Goal: Obtain resource: Obtain resource

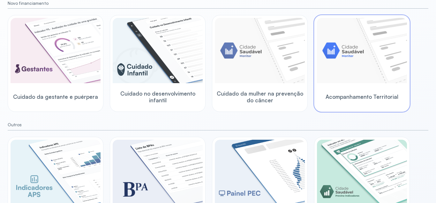
scroll to position [107, 0]
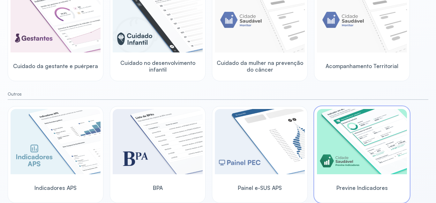
click at [332, 150] on img at bounding box center [362, 141] width 90 height 65
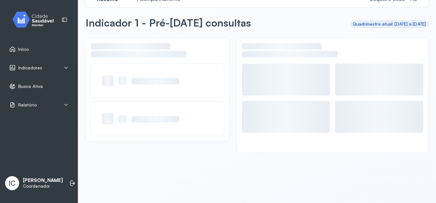
scroll to position [17, 0]
click at [64, 70] on icon at bounding box center [66, 67] width 5 height 5
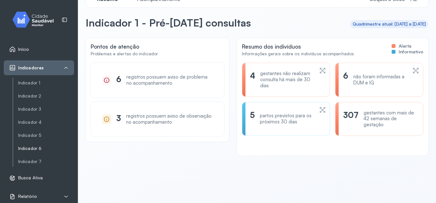
click at [43, 149] on link "Indicador 6" at bounding box center [46, 148] width 56 height 5
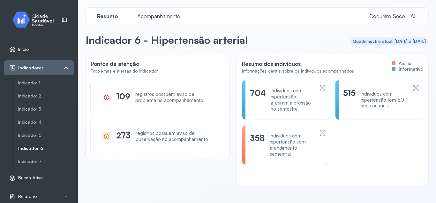
click at [173, 18] on span "Acompanhamento" at bounding box center [158, 16] width 51 height 7
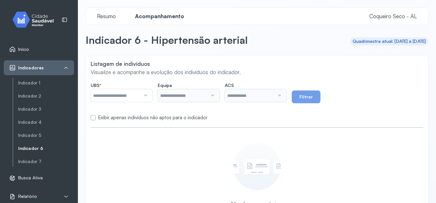
click at [149, 93] on div at bounding box center [144, 95] width 8 height 13
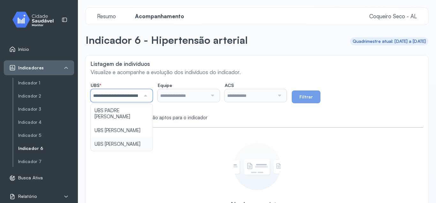
click at [144, 137] on div "**********" at bounding box center [257, 146] width 343 height 182
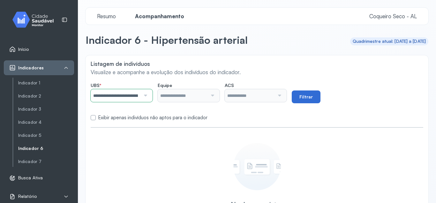
click at [321, 96] on button "Filtrar" at bounding box center [306, 96] width 29 height 13
type input "**********"
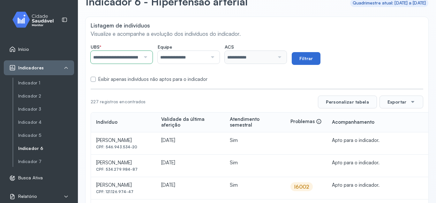
scroll to position [77, 0]
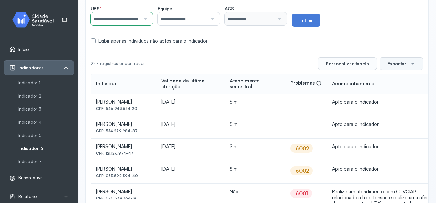
click at [413, 64] on div at bounding box center [412, 63] width 5 height 5
click at [406, 63] on button "Exportar" at bounding box center [402, 63] width 44 height 13
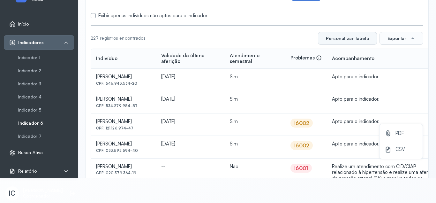
click at [372, 35] on button "Personalizar tabela" at bounding box center [347, 38] width 59 height 13
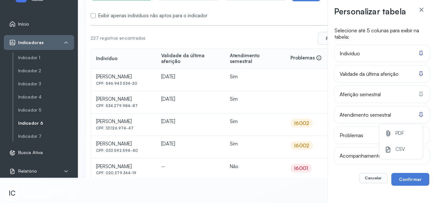
click at [300, 22] on div "Personalizar tabela Selecione até 5 colunas para exibir na tabela: Indivíduo Va…" at bounding box center [218, 101] width 436 height 203
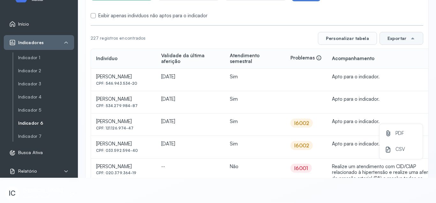
click at [397, 37] on button "Exportar" at bounding box center [402, 38] width 44 height 13
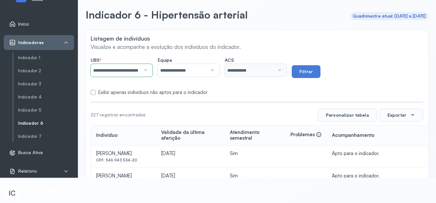
scroll to position [0, 0]
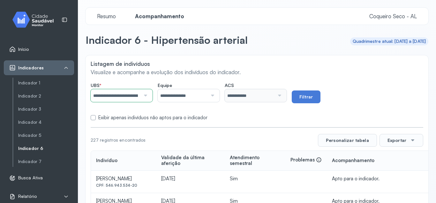
click at [155, 17] on span "Acompanhamento" at bounding box center [159, 16] width 57 height 7
click at [216, 96] on div at bounding box center [212, 95] width 8 height 13
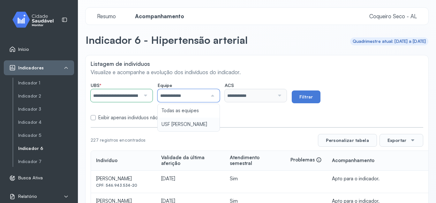
click at [321, 97] on button "Filtrar" at bounding box center [306, 96] width 29 height 13
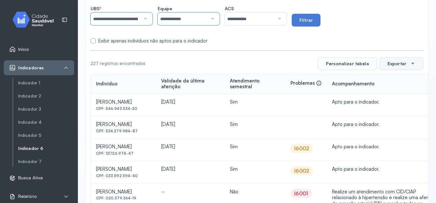
click at [402, 60] on button "Exportar" at bounding box center [402, 63] width 44 height 13
click at [404, 62] on button "Exportar" at bounding box center [402, 63] width 44 height 13
click at [418, 65] on button "Exportar" at bounding box center [402, 63] width 44 height 13
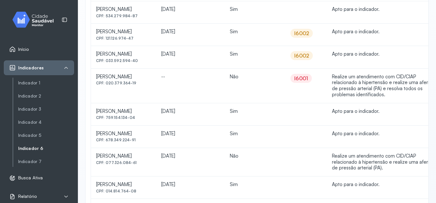
scroll to position [0, 0]
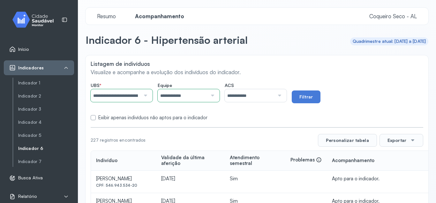
click at [113, 18] on span "Resumo" at bounding box center [106, 16] width 26 height 7
